Goal: Task Accomplishment & Management: Manage account settings

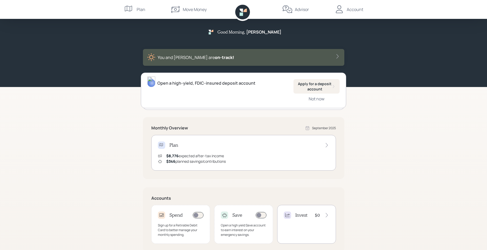
click at [322, 212] on div "Invest $0" at bounding box center [307, 215] width 46 height 7
click at [177, 229] on div "Sign up for a Retirable Debit Card to better manage your monthly spending." at bounding box center [181, 230] width 46 height 14
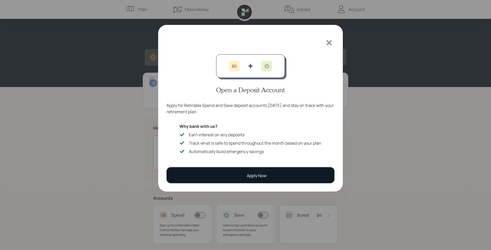
click at [206, 182] on button "Apply Now" at bounding box center [251, 175] width 168 height 16
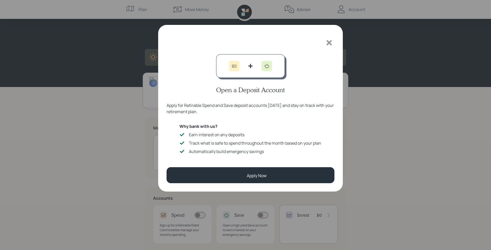
click at [330, 44] on icon at bounding box center [329, 42] width 5 height 5
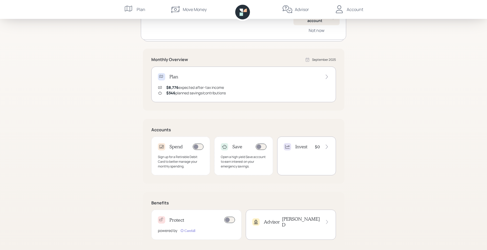
scroll to position [75, 0]
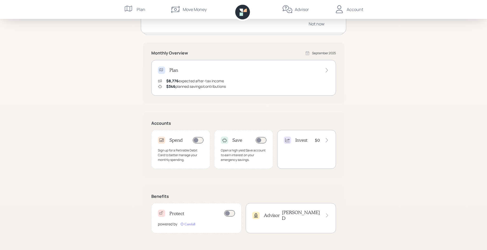
click at [328, 214] on icon at bounding box center [327, 215] width 5 height 5
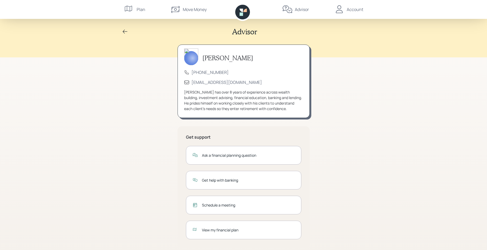
click at [128, 33] on icon at bounding box center [125, 32] width 6 height 6
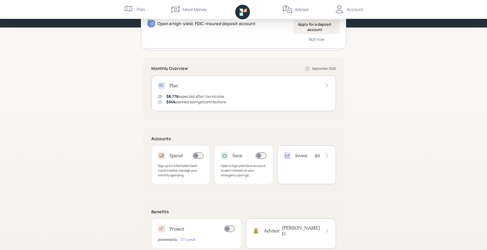
scroll to position [75, 0]
